Goal: Task Accomplishment & Management: Use online tool/utility

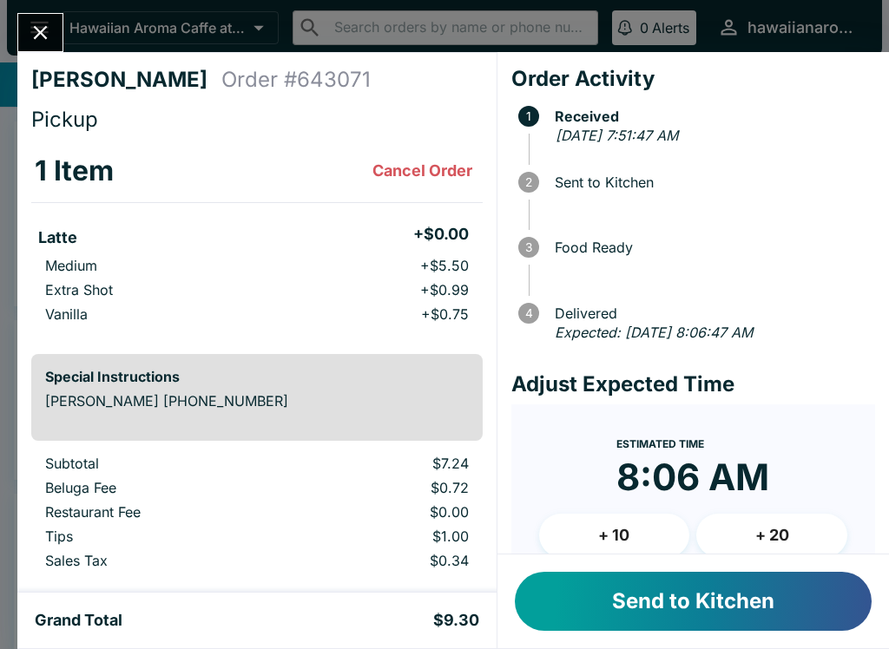
click at [746, 614] on button "Send to Kitchen" at bounding box center [693, 601] width 357 height 59
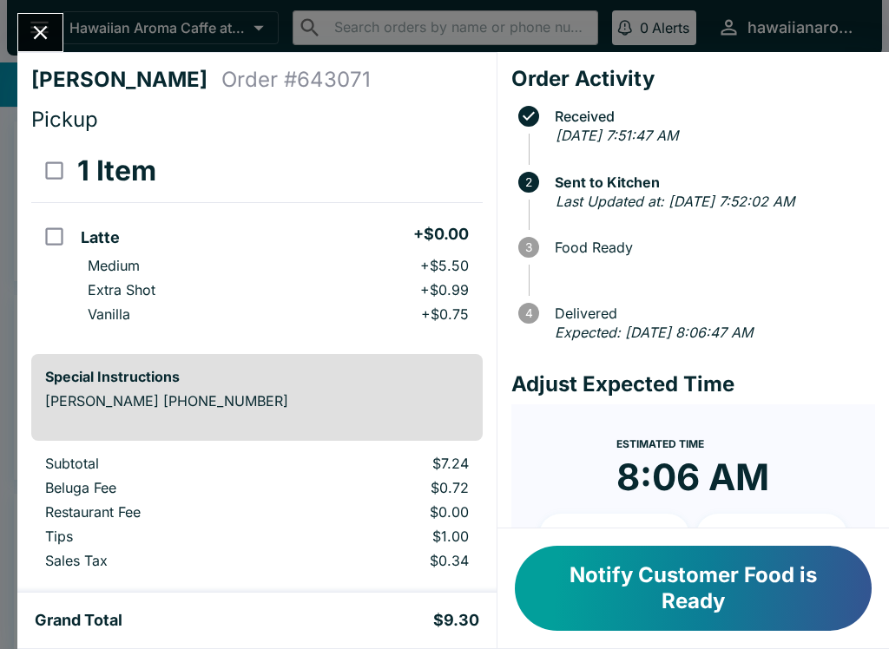
click at [661, 560] on button "Notify Customer Food is Ready" at bounding box center [693, 588] width 357 height 85
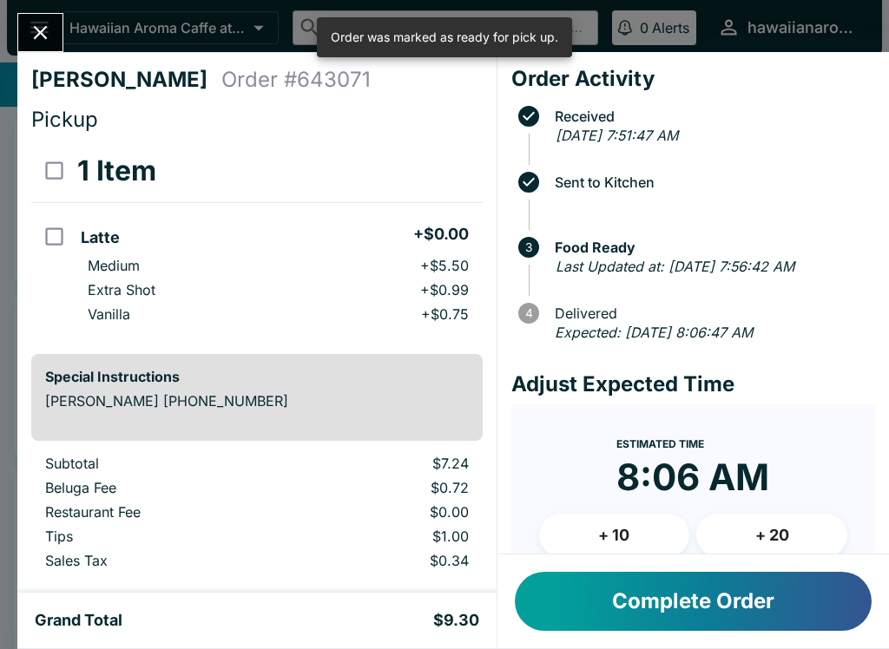
click at [42, 25] on icon "Close" at bounding box center [40, 32] width 23 height 23
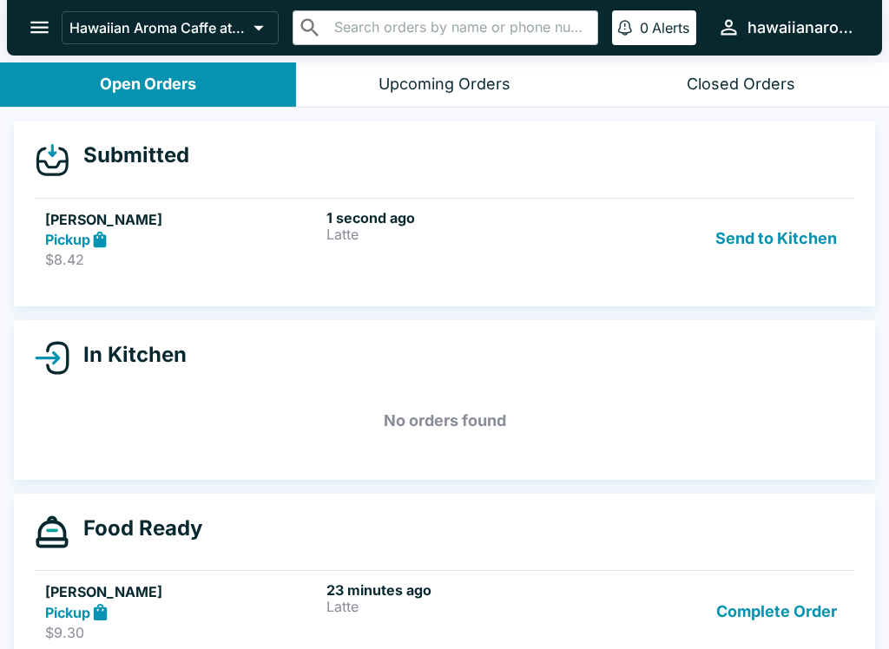
click at [518, 203] on link "[PERSON_NAME] Pickup $8.42 1 second ago Latte Send to Kitchen" at bounding box center [444, 239] width 819 height 82
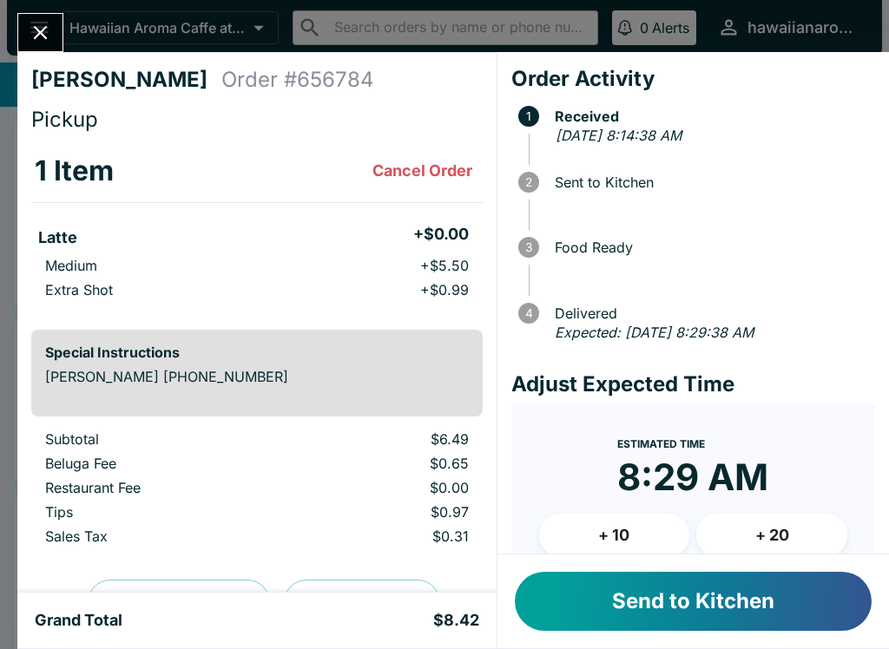
click at [653, 589] on button "Send to Kitchen" at bounding box center [693, 601] width 357 height 59
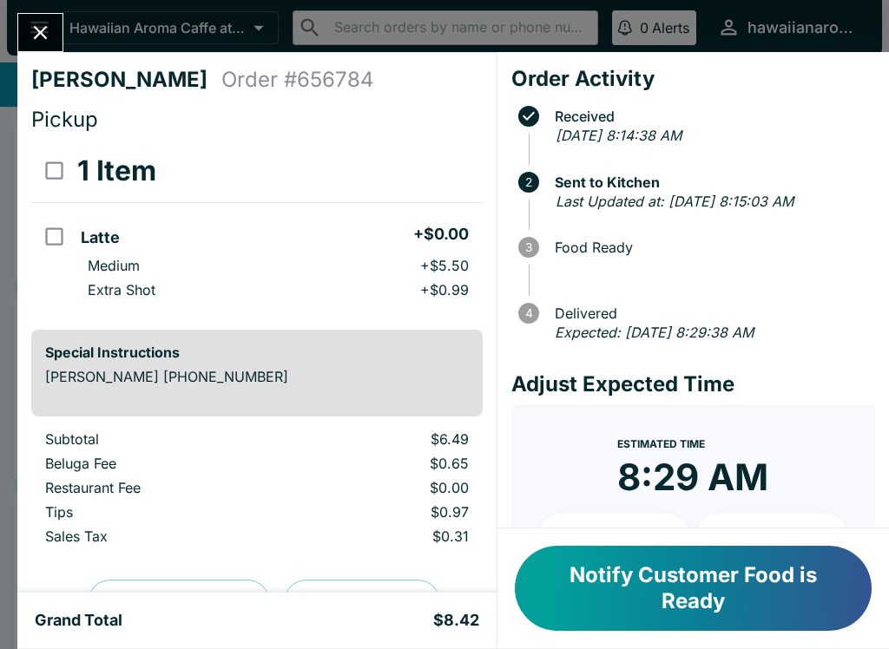
click at [705, 594] on button "Notify Customer Food is Ready" at bounding box center [693, 588] width 357 height 85
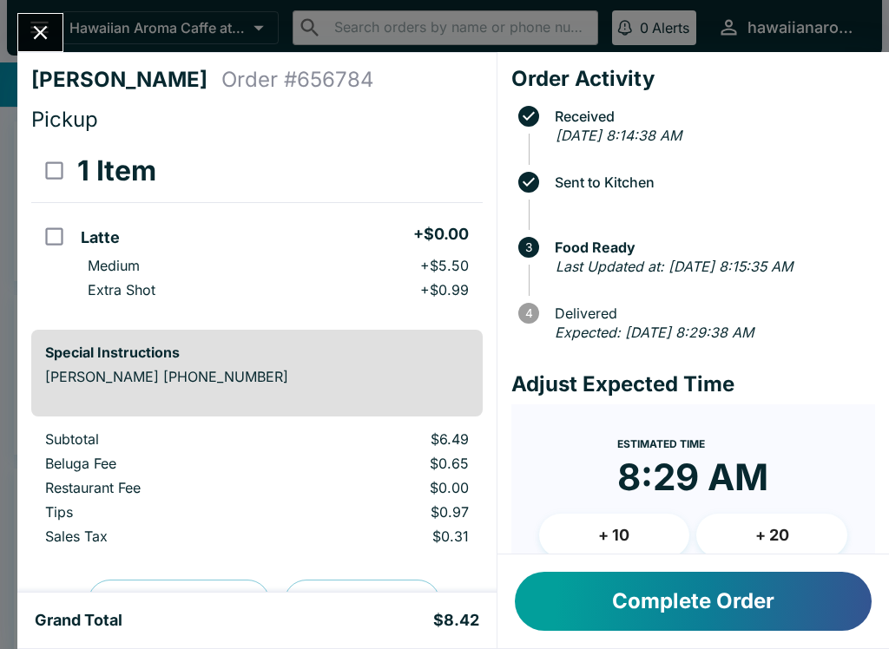
click at [45, 36] on icon "Close" at bounding box center [41, 33] width 14 height 14
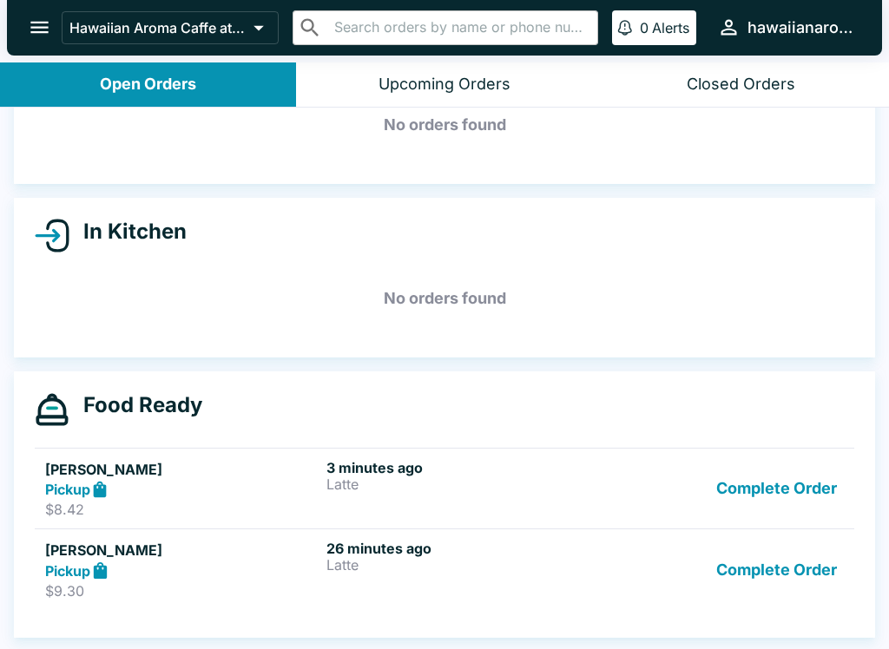
scroll to position [97, 0]
click at [755, 556] on button "Complete Order" at bounding box center [776, 570] width 134 height 60
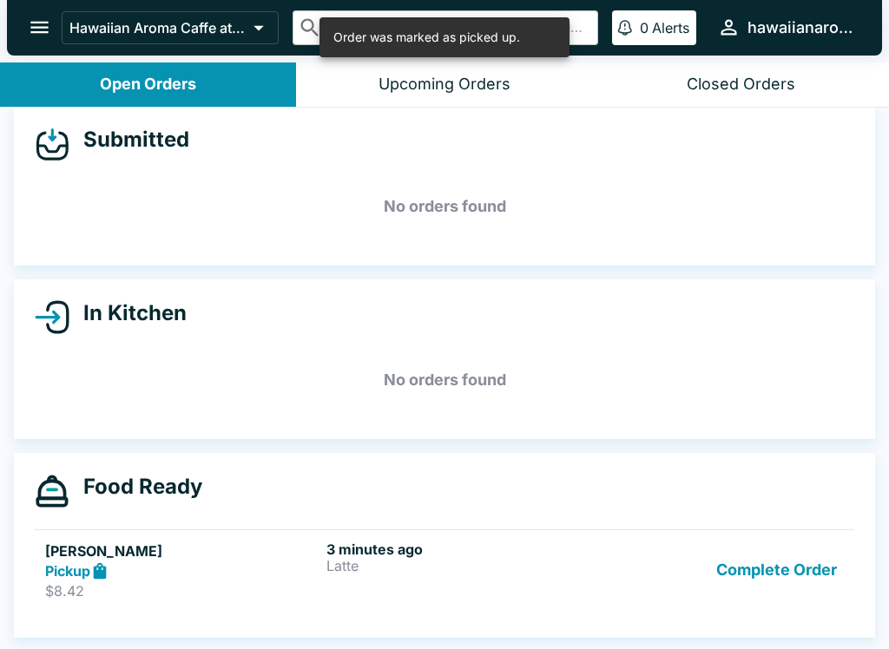
scroll to position [16, 0]
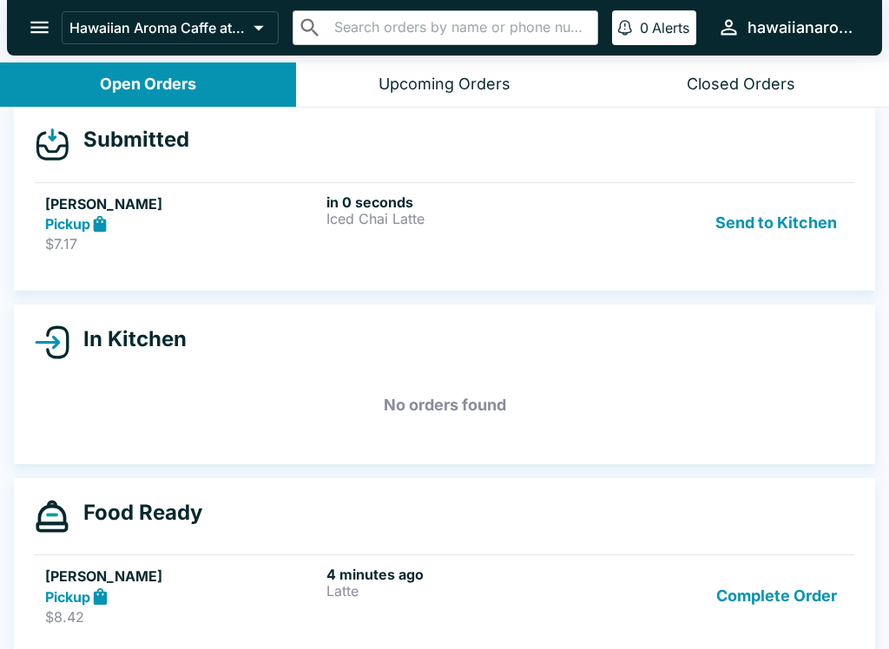
click at [443, 259] on link "[PERSON_NAME] m Pickup $7.17 in 0 seconds Iced Chai Latte Send to Kitchen" at bounding box center [444, 223] width 819 height 82
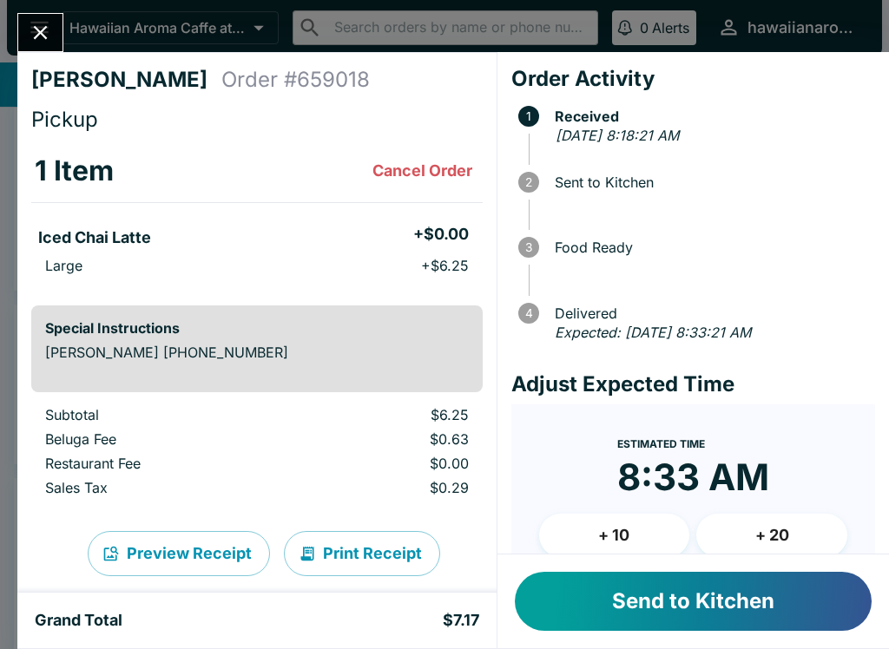
click at [675, 595] on button "Send to Kitchen" at bounding box center [693, 601] width 357 height 59
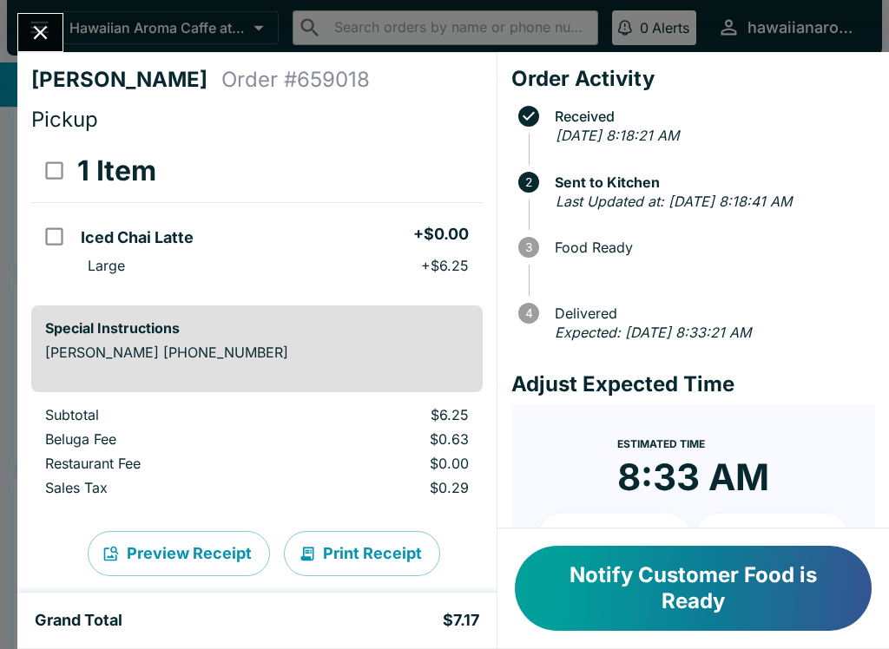
click at [565, 605] on button "Notify Customer Food is Ready" at bounding box center [693, 588] width 357 height 85
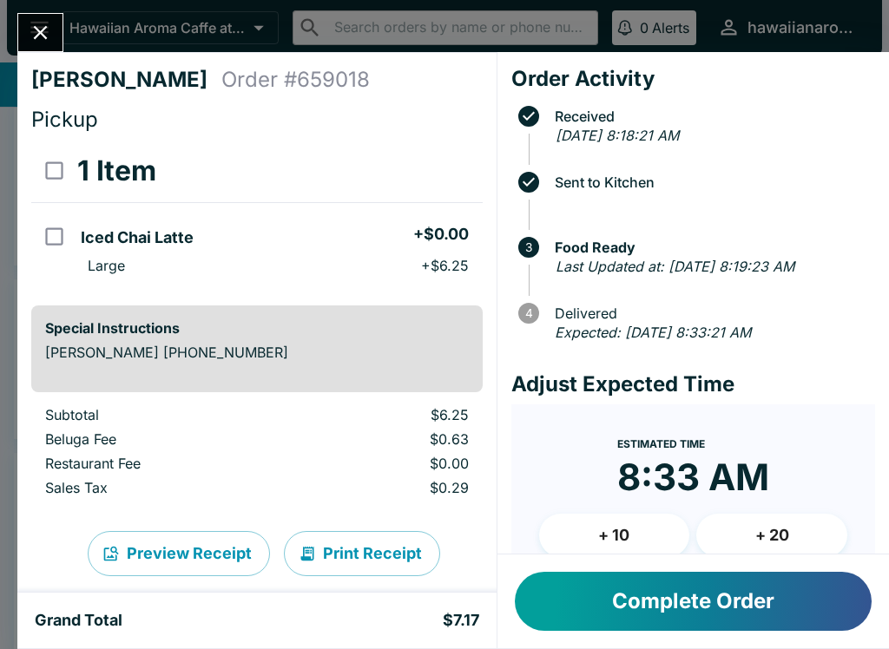
click at [39, 31] on icon "Close" at bounding box center [41, 33] width 14 height 14
